Goal: Go to known website: Go to known website

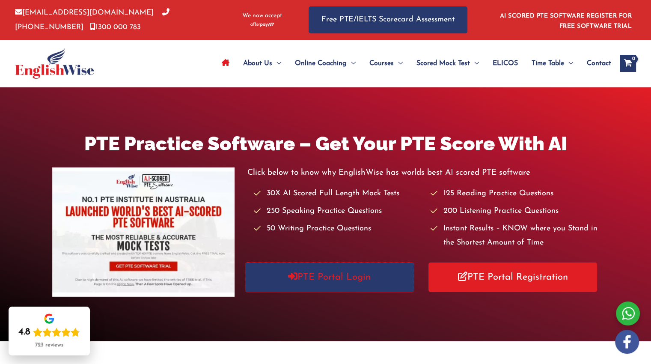
click at [319, 273] on link "PTE Portal Login" at bounding box center [329, 278] width 169 height 30
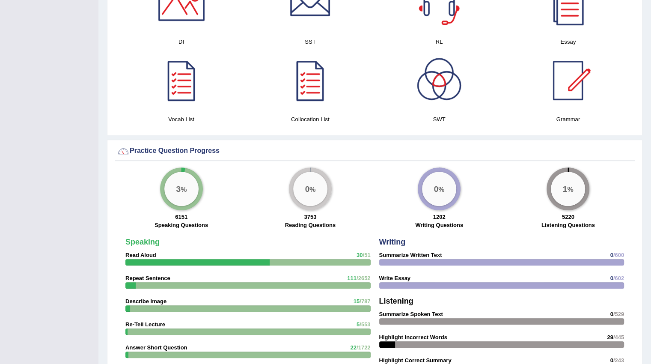
scroll to position [471, 0]
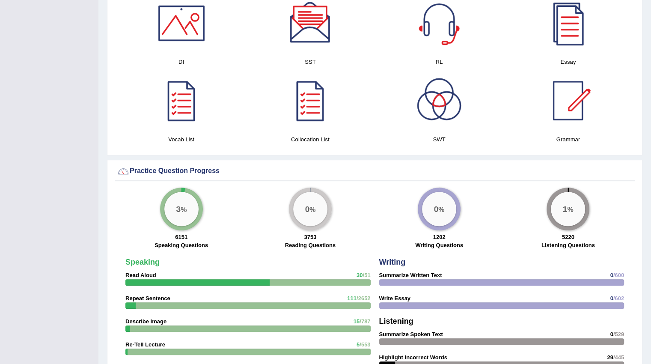
click at [312, 32] on div at bounding box center [311, 23] width 60 height 60
